Goal: Communication & Community: Answer question/provide support

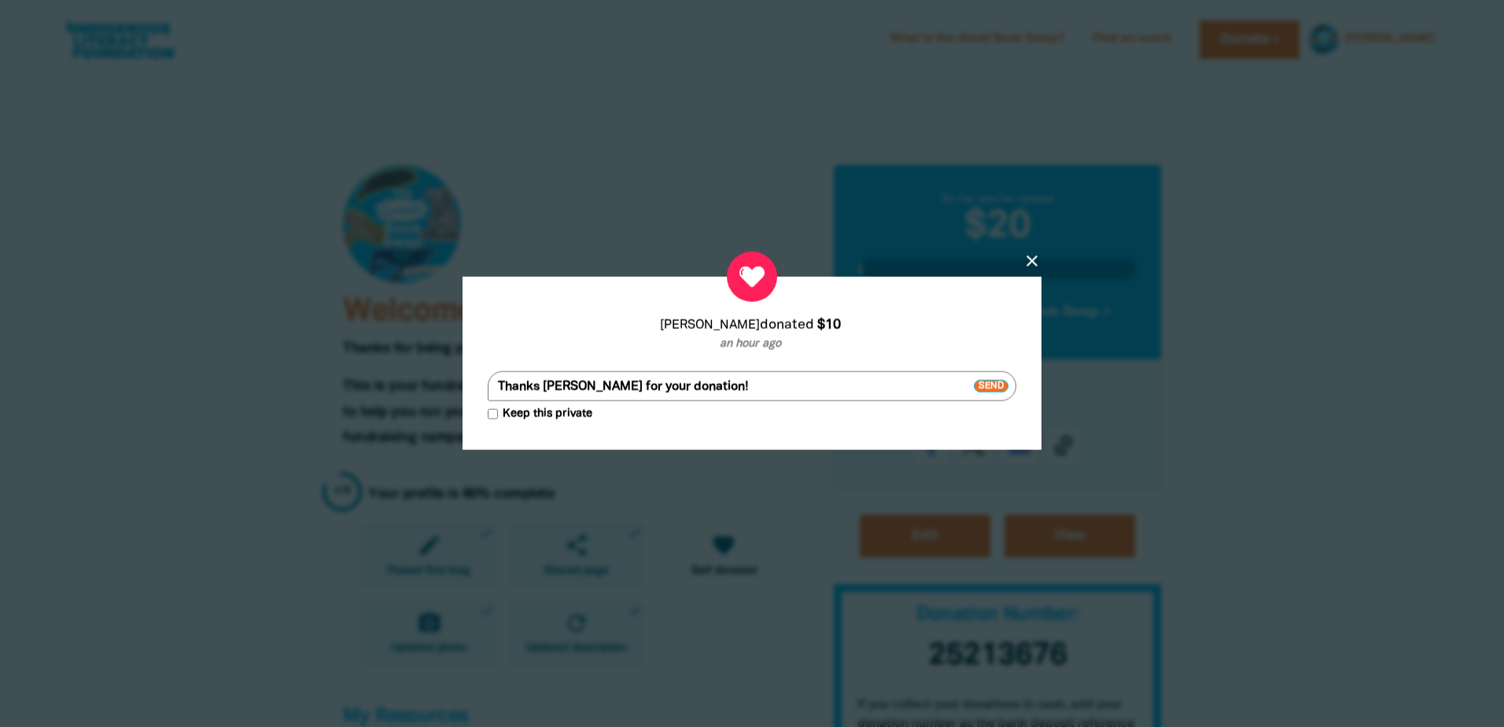
drag, startPoint x: 544, startPoint y: 389, endPoint x: 593, endPoint y: 389, distance: 49.6
click at [593, 389] on textarea "Thanks [PERSON_NAME] for your donation!" at bounding box center [752, 386] width 529 height 30
click at [644, 387] on textarea "Thanks for your donation!" at bounding box center [752, 386] width 529 height 30
type textarea "Thanks for your donation [PERSON_NAME]!"
click at [492, 413] on input "Keep this private" at bounding box center [493, 414] width 10 height 10
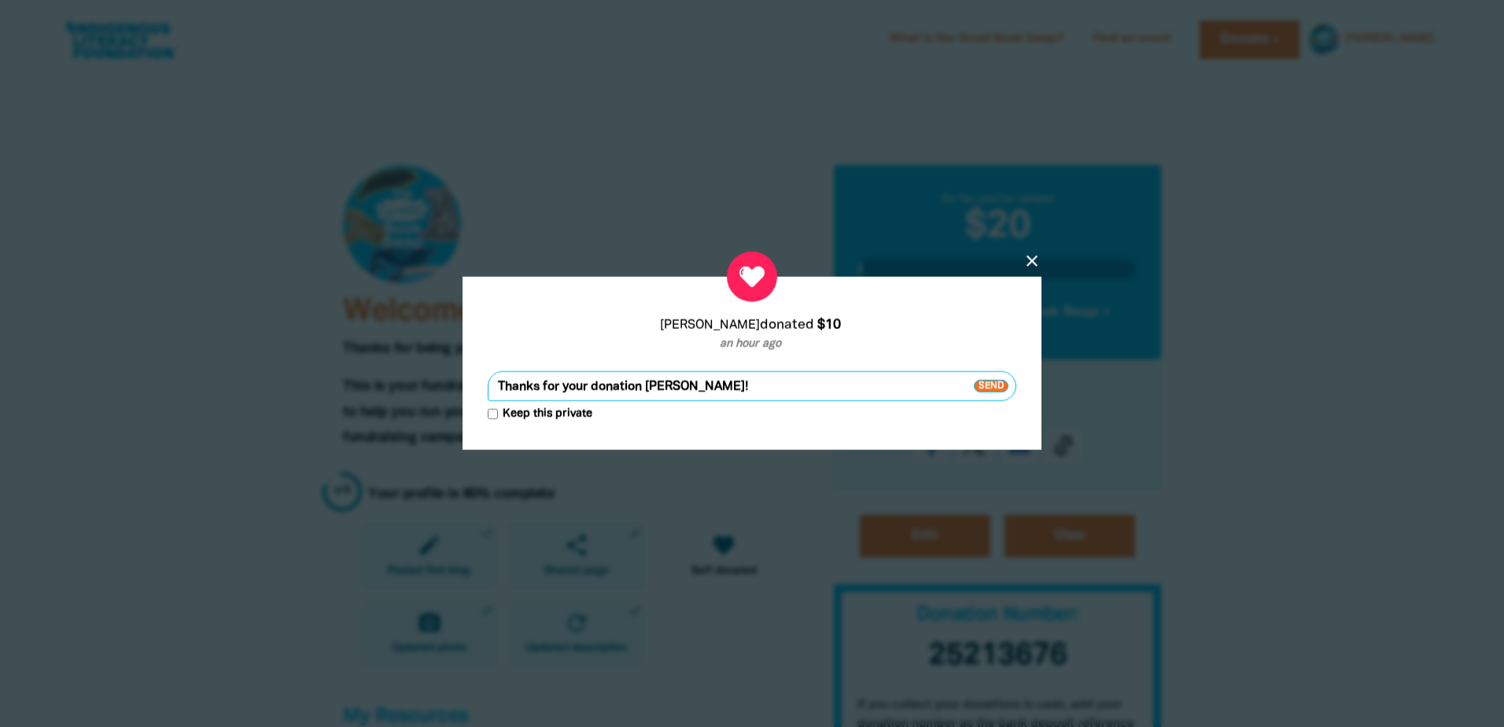
checkbox input "true"
click at [983, 387] on span "Send" at bounding box center [991, 386] width 35 height 13
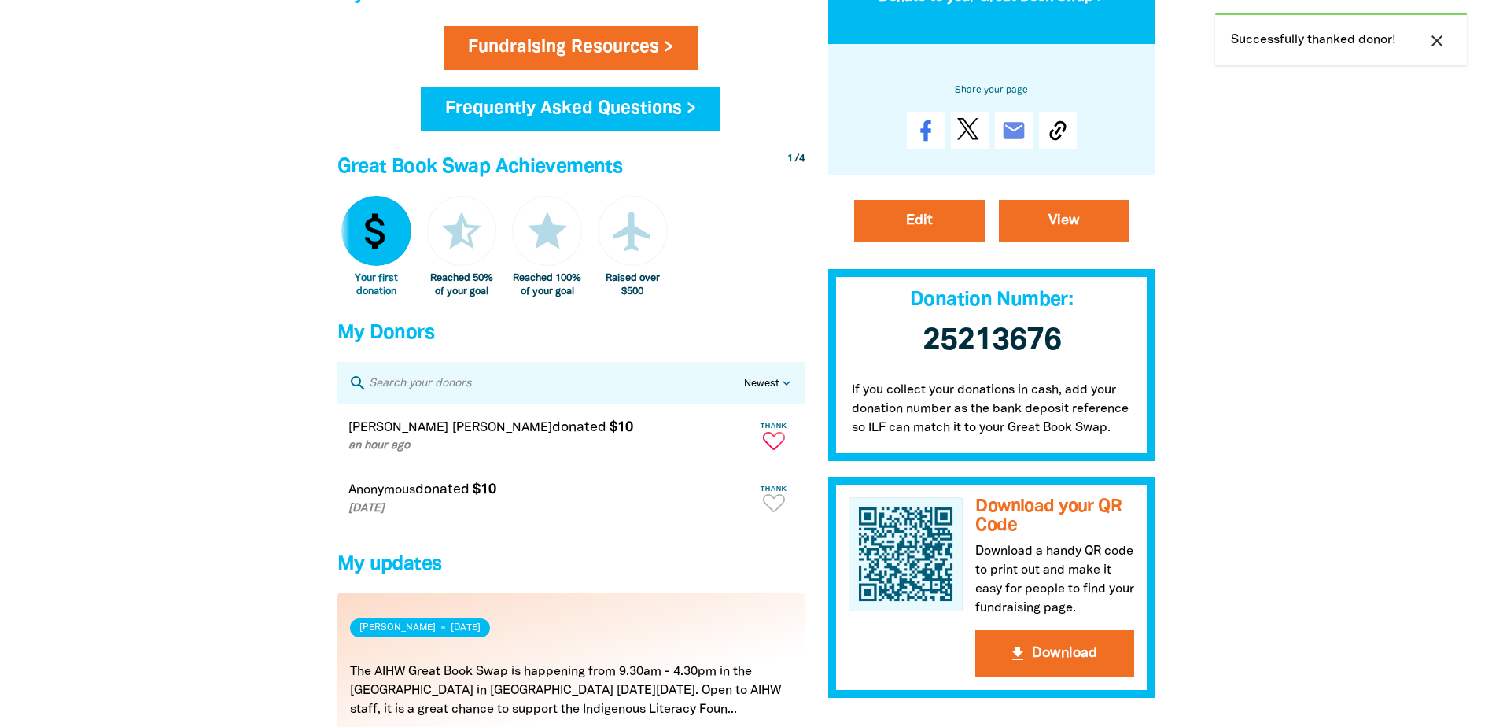
scroll to position [787, 0]
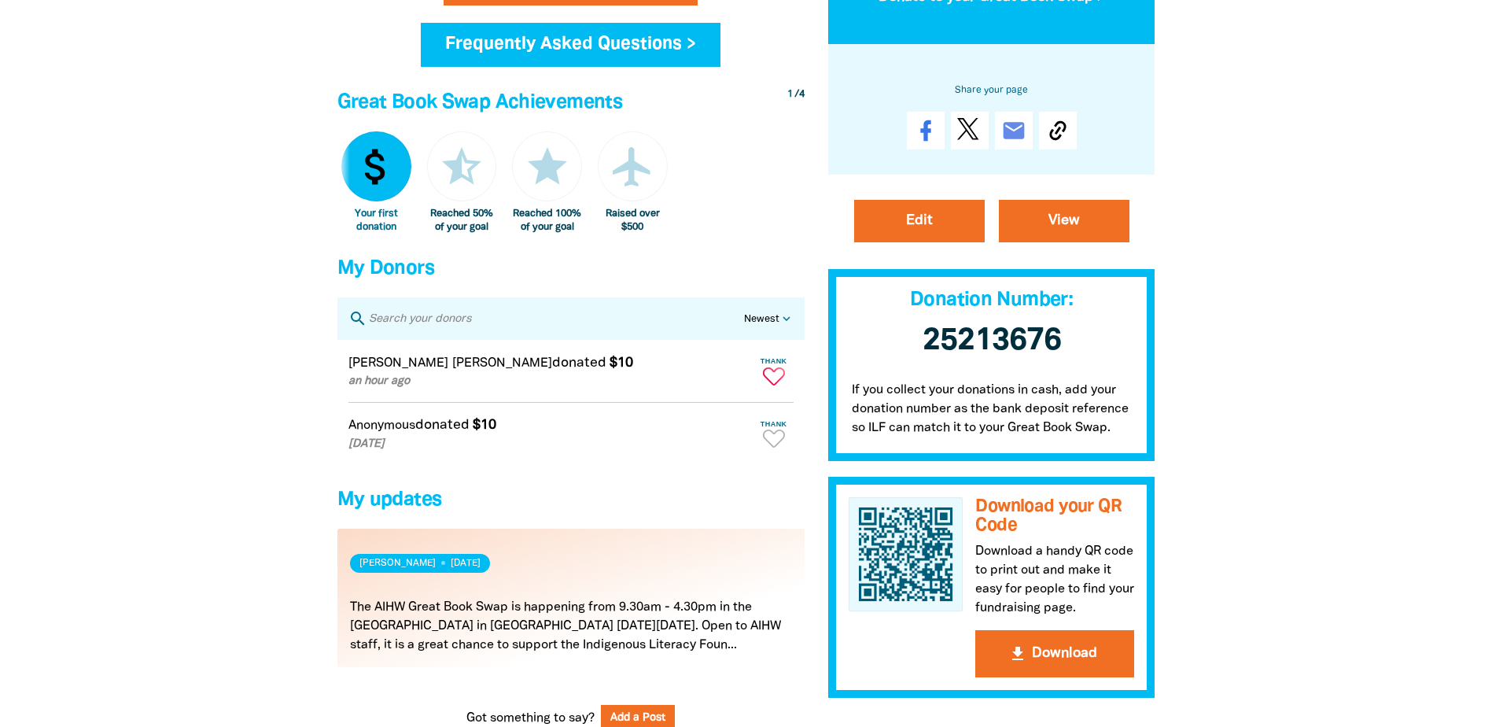
click at [775, 386] on icon "Paginated content" at bounding box center [774, 376] width 22 height 18
type textarea "Thanks [PERSON_NAME] for your donation!"
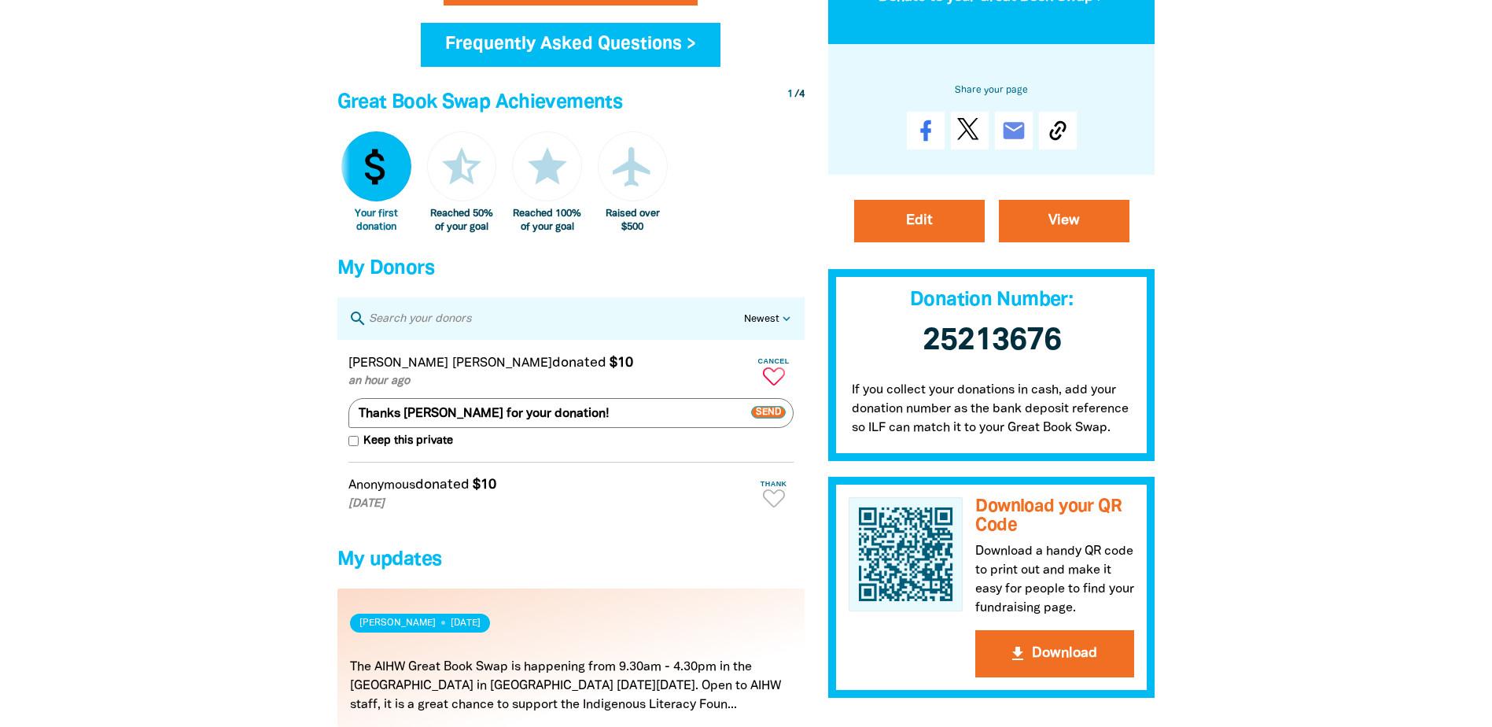
click at [671, 513] on p "[DATE]" at bounding box center [550, 504] width 403 height 17
click at [771, 507] on icon "Paginated content" at bounding box center [774, 498] width 22 height 18
type textarea "Thanks for your donation!"
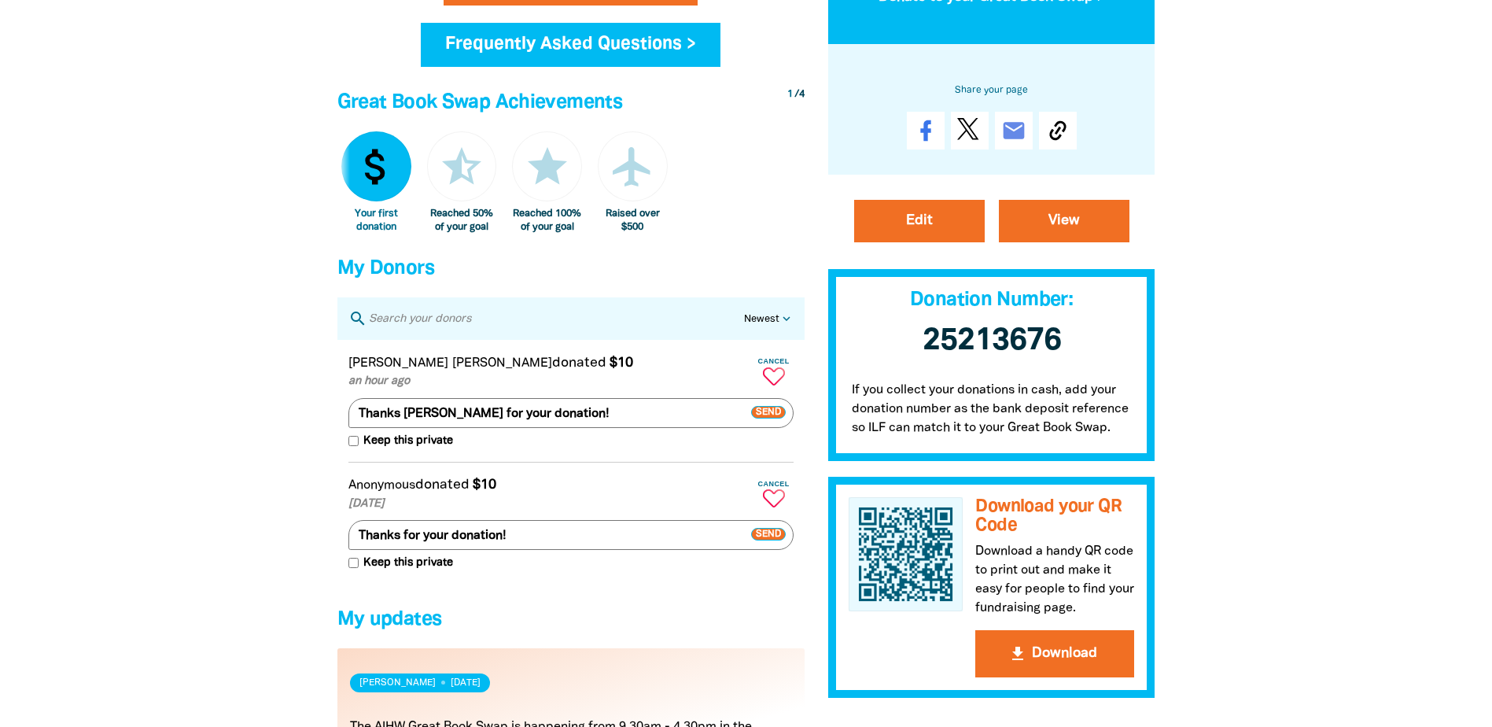
click at [772, 507] on icon "Paginated content" at bounding box center [774, 498] width 22 height 18
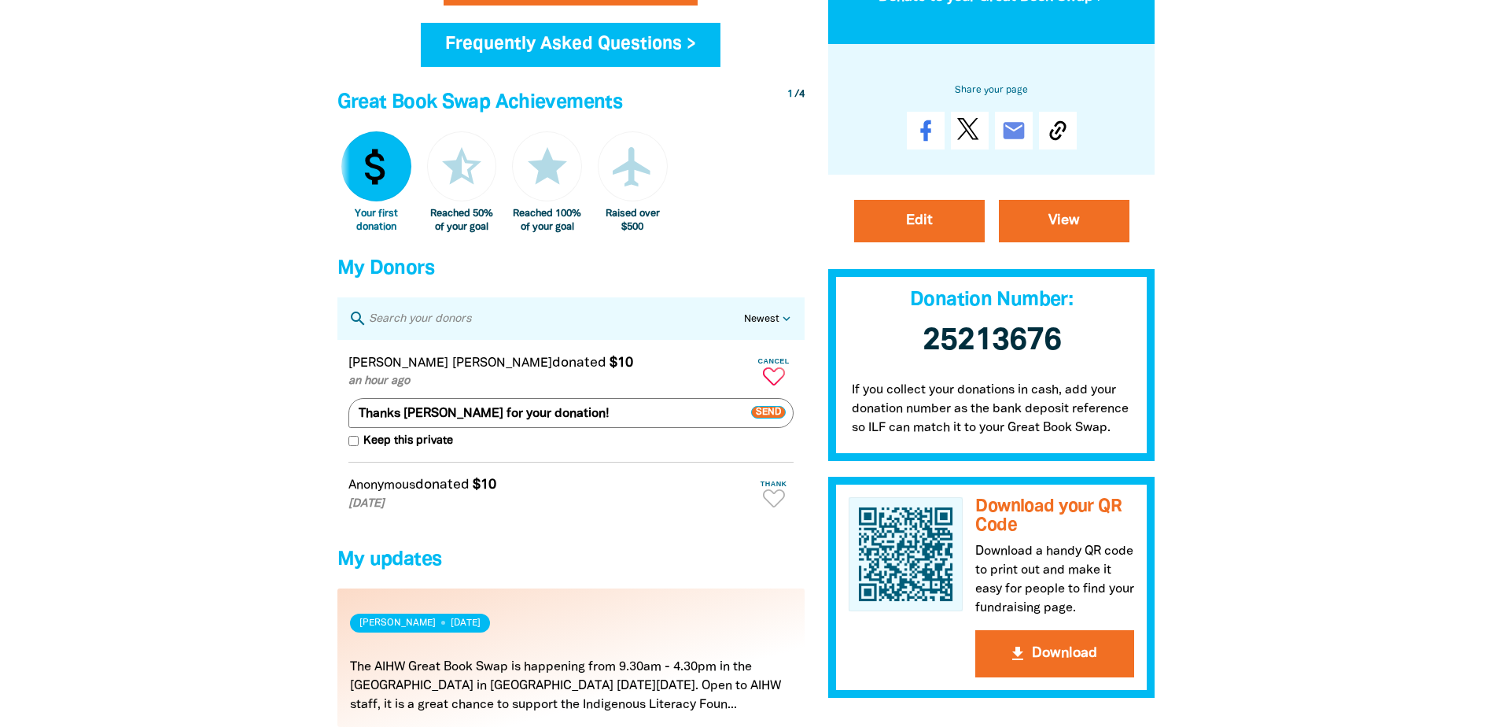
click at [769, 379] on button "Cancel" at bounding box center [774, 371] width 39 height 40
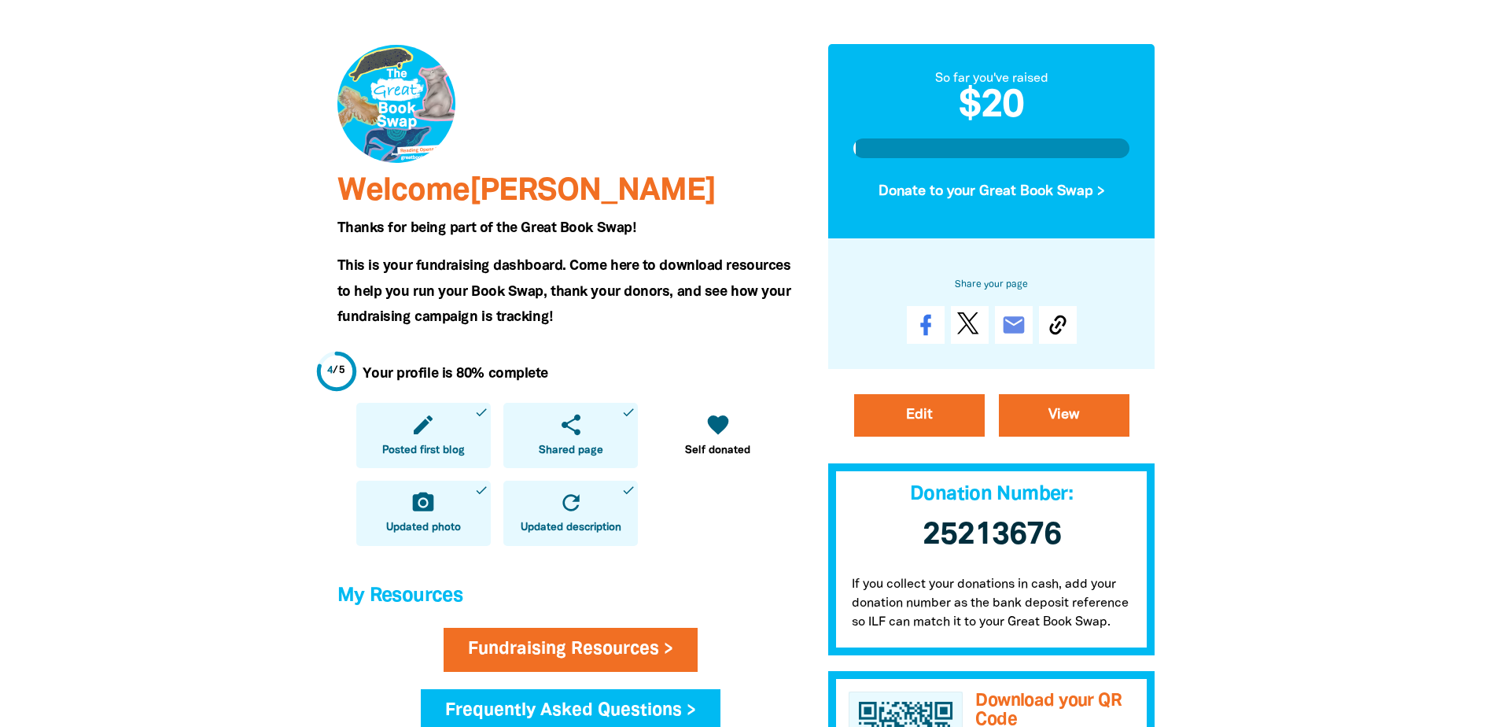
scroll to position [0, 0]
